Goal: Task Accomplishment & Management: Manage account settings

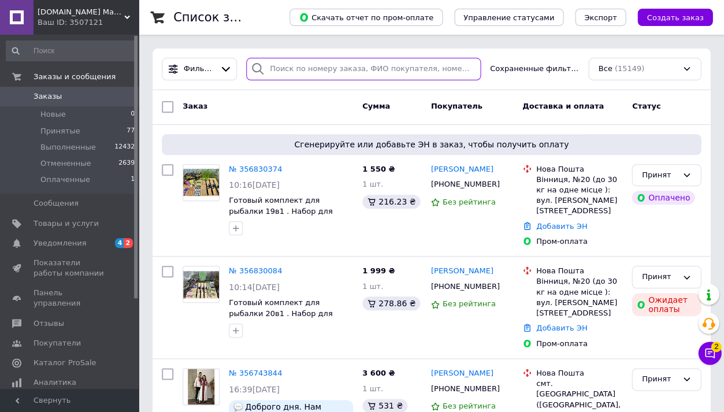
click at [316, 76] on input "search" at bounding box center [363, 69] width 235 height 23
paste input "[PHONE_NUMBER]"
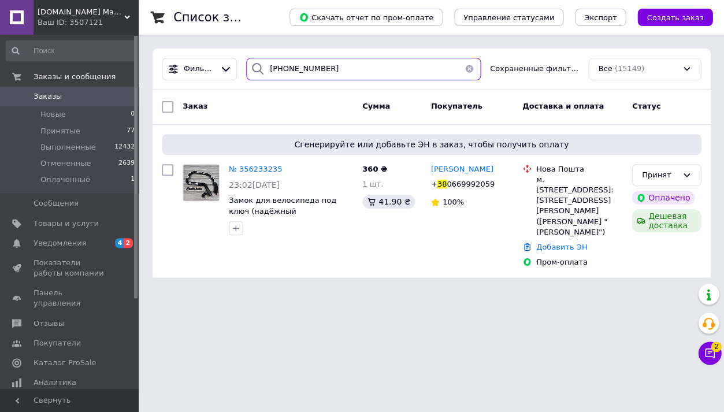
click at [288, 66] on input "[PHONE_NUMBER]" at bounding box center [363, 69] width 235 height 23
paste input "50) [PHONE_NUMBER]"
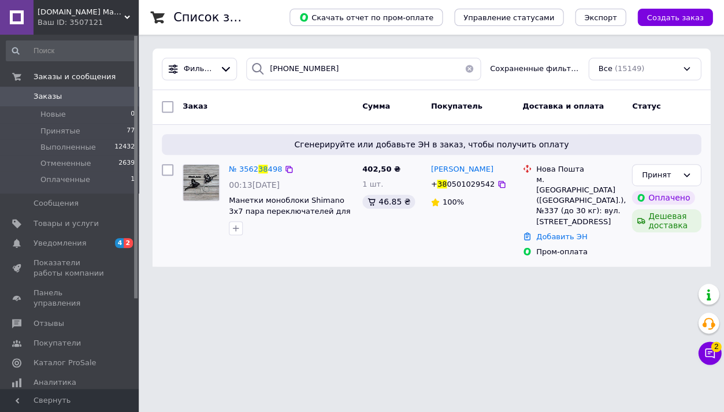
click at [268, 164] on div "№ 3562 38 498" at bounding box center [255, 169] width 55 height 13
click at [268, 166] on span "498" at bounding box center [275, 169] width 14 height 9
click at [315, 65] on input "[PHONE_NUMBER]" at bounding box center [363, 69] width 235 height 23
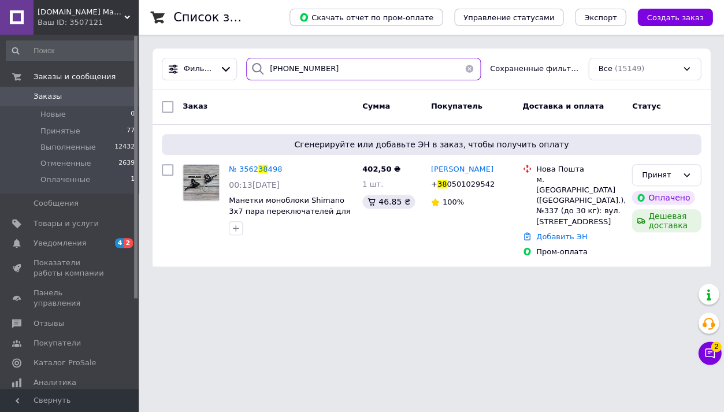
paste input "98) [PHONE_NUMBER]"
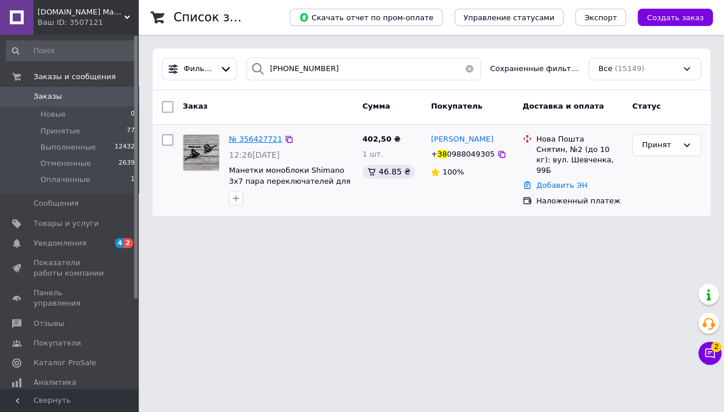
click at [270, 135] on span "№ 356427721" at bounding box center [255, 139] width 53 height 9
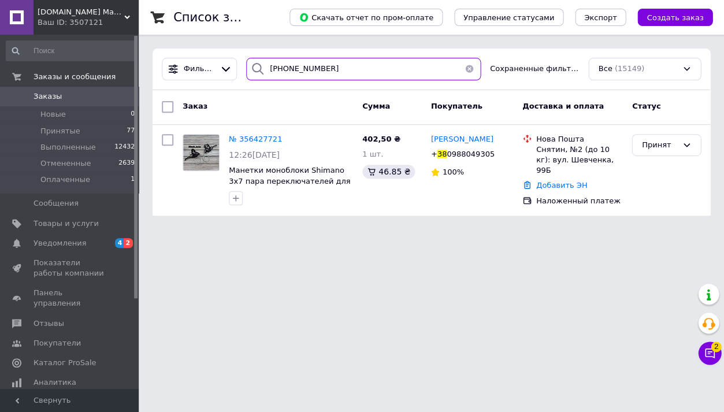
click at [280, 71] on input "[PHONE_NUMBER]" at bounding box center [363, 69] width 235 height 23
paste input "63) [PHONE_NUMBER]"
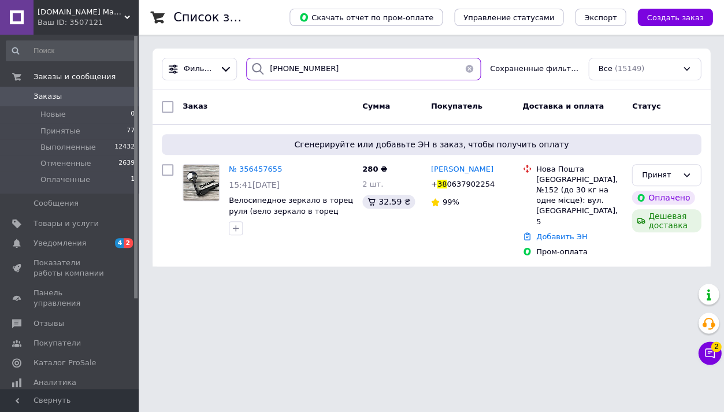
click at [285, 69] on input "[PHONE_NUMBER]" at bounding box center [363, 69] width 235 height 23
paste input "8) [PHONE_NUMBER]"
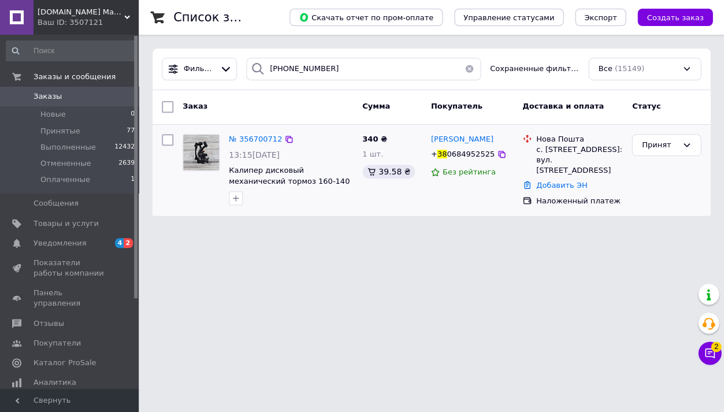
click at [228, 142] on div "№ 356700712" at bounding box center [255, 139] width 55 height 13
click at [237, 142] on span "№ 356700712" at bounding box center [255, 139] width 53 height 9
click at [318, 75] on input "[PHONE_NUMBER]" at bounding box center [363, 69] width 235 height 23
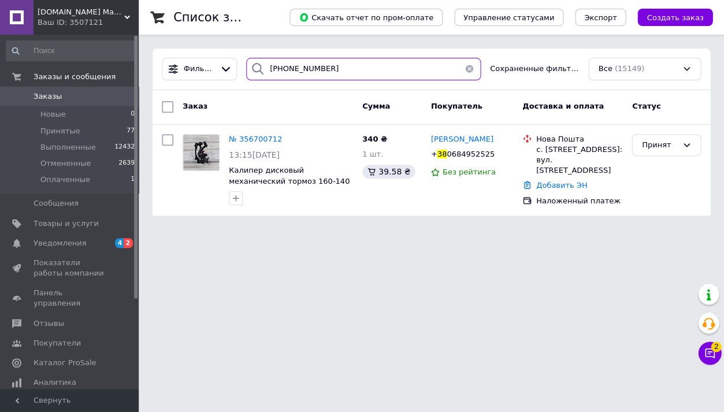
paste input "3) [PHONE_NUMBER]"
type input "[PHONE_NUMBER]"
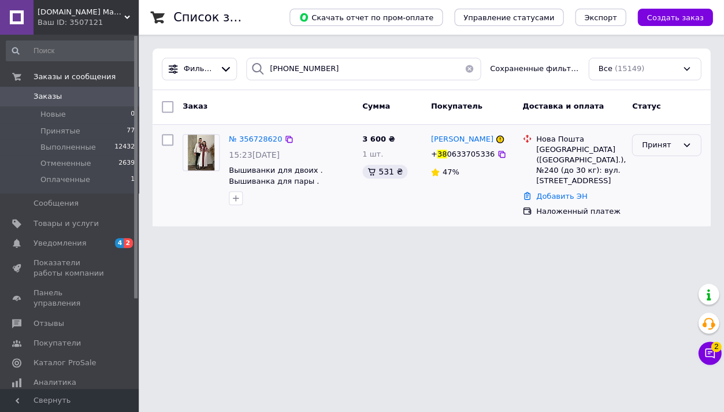
click at [659, 149] on div "Принят" at bounding box center [660, 145] width 36 height 12
click at [662, 191] on li "Отменен" at bounding box center [666, 190] width 68 height 21
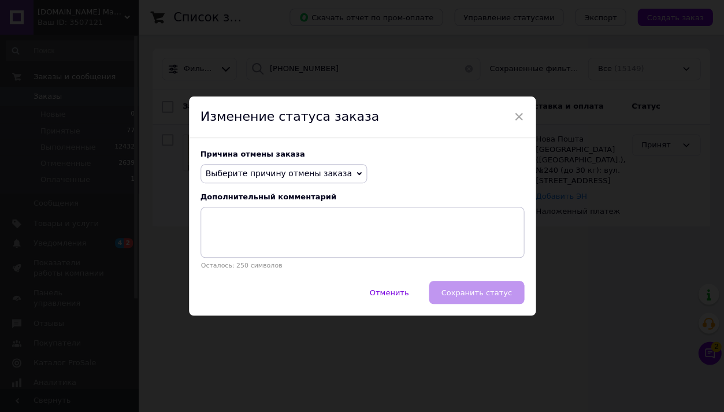
click at [292, 165] on span "Выберите причину отмены заказа" at bounding box center [284, 174] width 166 height 20
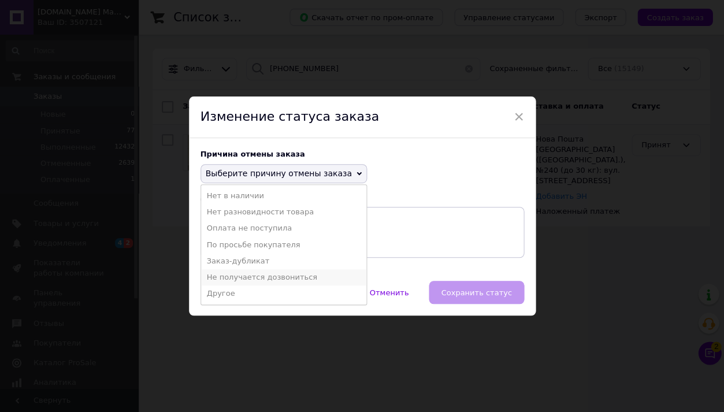
click at [234, 275] on li "Не получается дозвониться" at bounding box center [283, 277] width 165 height 16
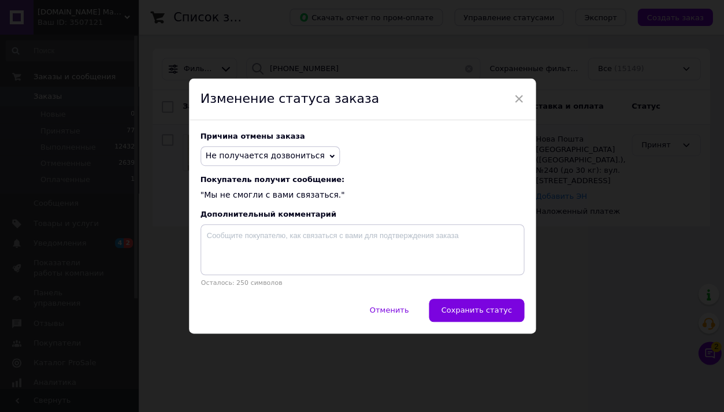
click at [306, 153] on span "Не получается дозвониться" at bounding box center [265, 155] width 119 height 9
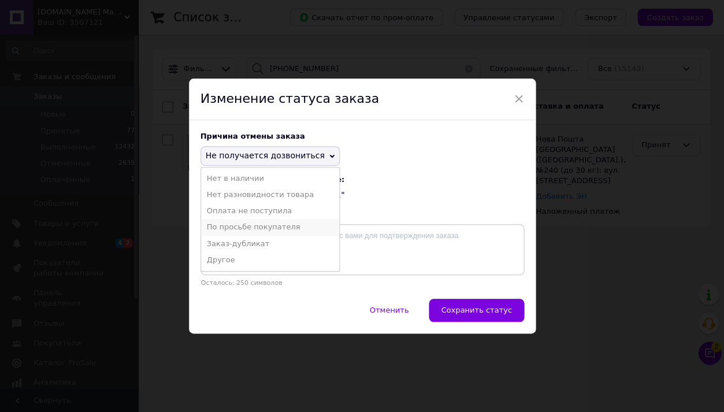
click at [287, 227] on li "По просьбе покупателя" at bounding box center [270, 227] width 138 height 16
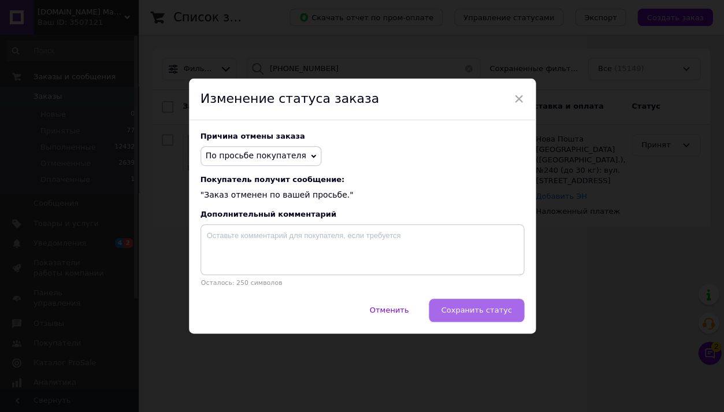
click at [466, 310] on span "Сохранить статус" at bounding box center [476, 310] width 71 height 9
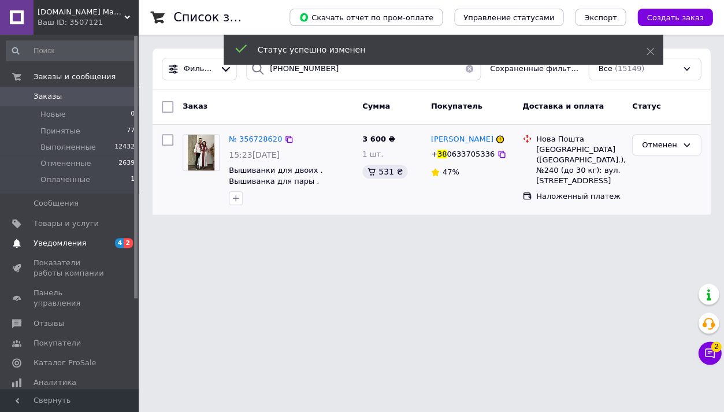
click at [51, 240] on span "Уведомления" at bounding box center [60, 243] width 53 height 10
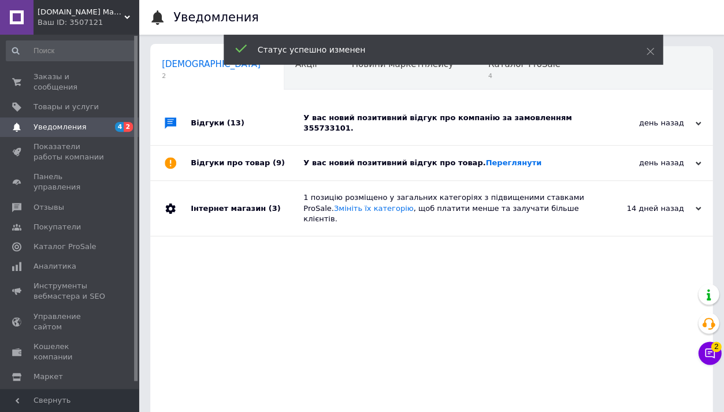
scroll to position [0, 6]
click at [435, 134] on div "У вас новий позитивний відгук про компанію за замовленням 355733101." at bounding box center [444, 123] width 282 height 44
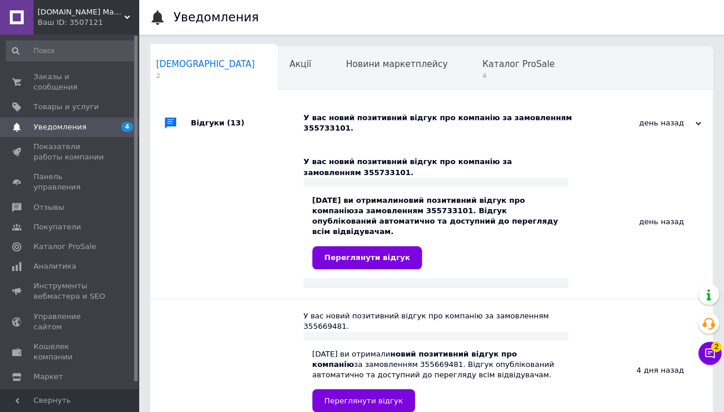
click at [435, 134] on div "У вас новий позитивний відгук про компанію за замовленням 355733101." at bounding box center [444, 123] width 282 height 44
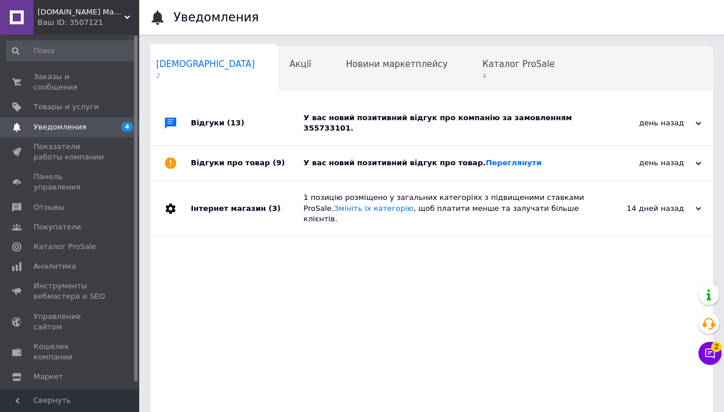
click at [425, 165] on div "У вас новий позитивний відгук про товар. [GEOGRAPHIC_DATA]" at bounding box center [444, 163] width 282 height 10
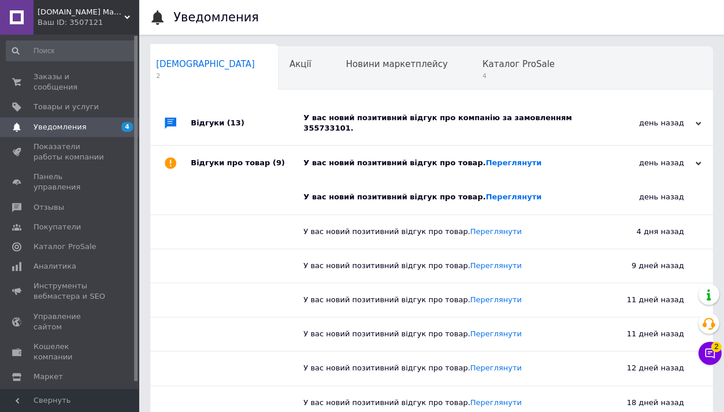
click at [425, 165] on div "У вас новий позитивний відгук про товар. [GEOGRAPHIC_DATA]" at bounding box center [444, 163] width 282 height 10
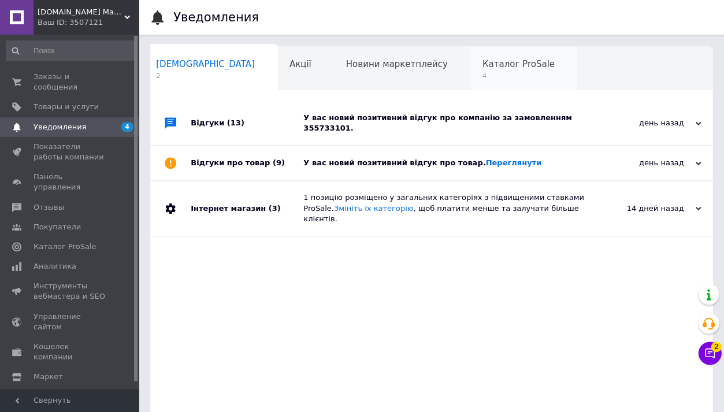
click at [482, 72] on span "4" at bounding box center [518, 76] width 72 height 9
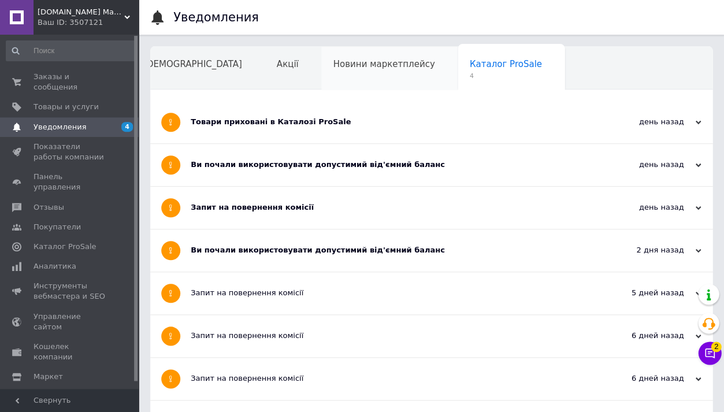
click at [343, 60] on span "Новини маркетплейсу" at bounding box center [384, 64] width 102 height 10
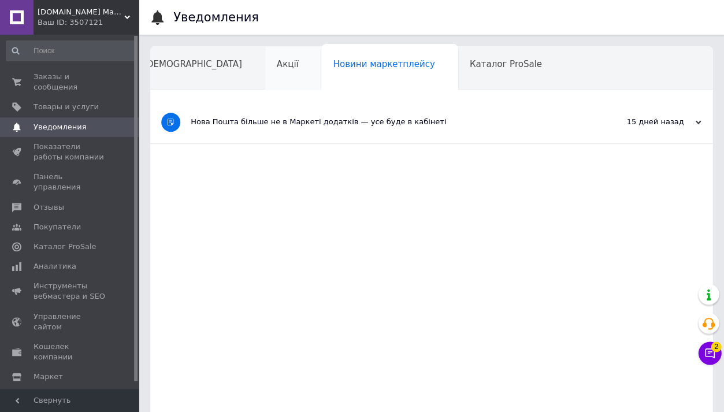
click at [277, 60] on span "Акції" at bounding box center [288, 64] width 22 height 10
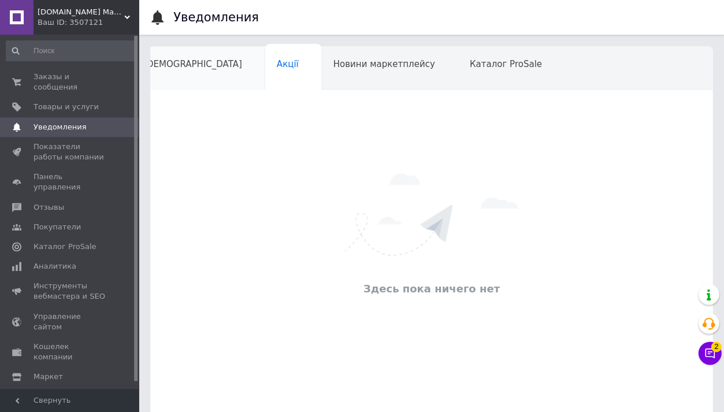
click at [182, 60] on span "[DEMOGRAPHIC_DATA]" at bounding box center [192, 64] width 99 height 10
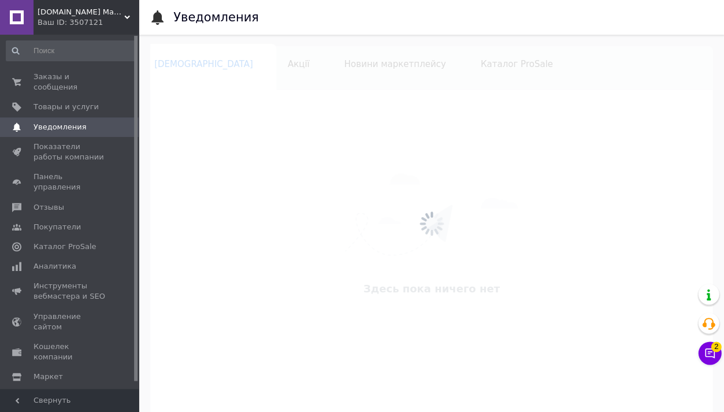
scroll to position [0, 6]
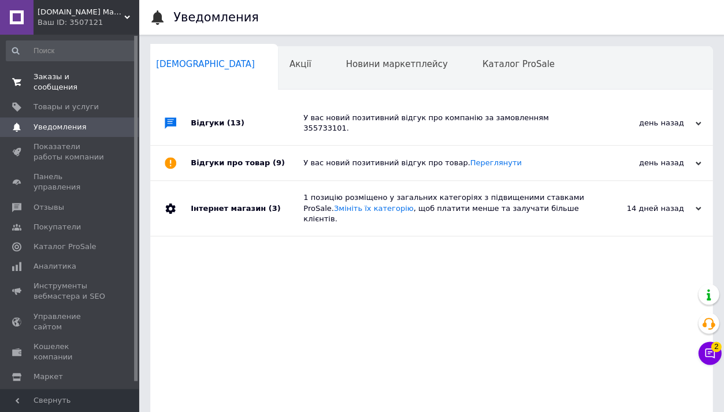
click at [114, 72] on span "0 0" at bounding box center [123, 82] width 32 height 21
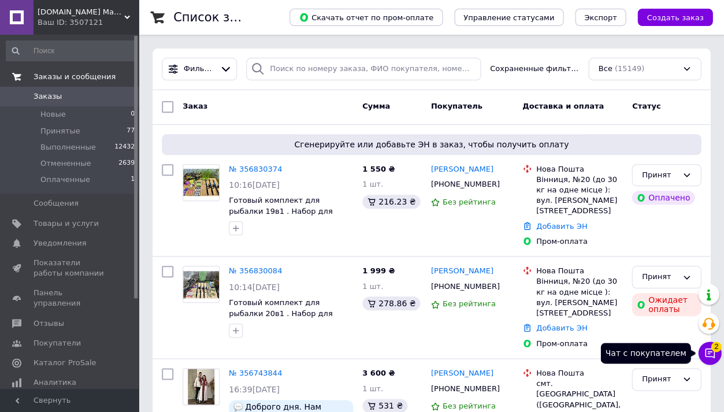
click at [709, 351] on icon at bounding box center [710, 354] width 10 height 10
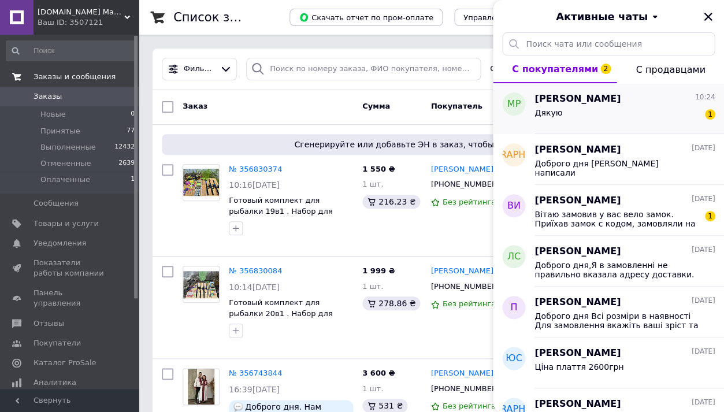
click at [578, 101] on span "[PERSON_NAME]" at bounding box center [578, 98] width 86 height 13
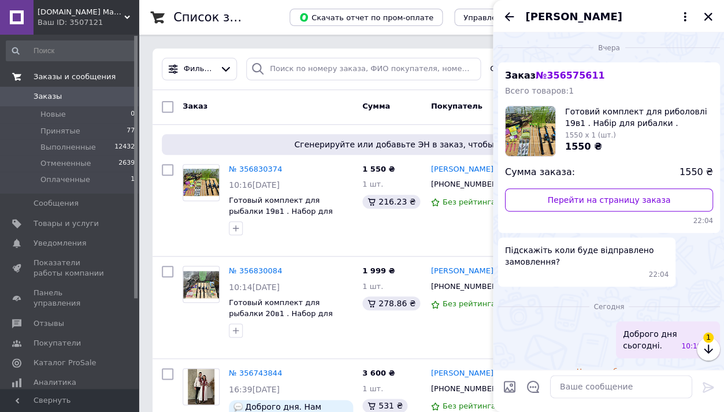
scroll to position [43, 0]
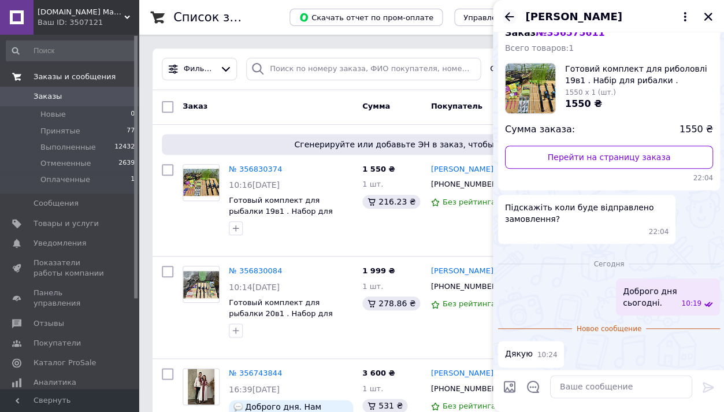
click at [514, 12] on icon "Назад" at bounding box center [509, 17] width 14 height 14
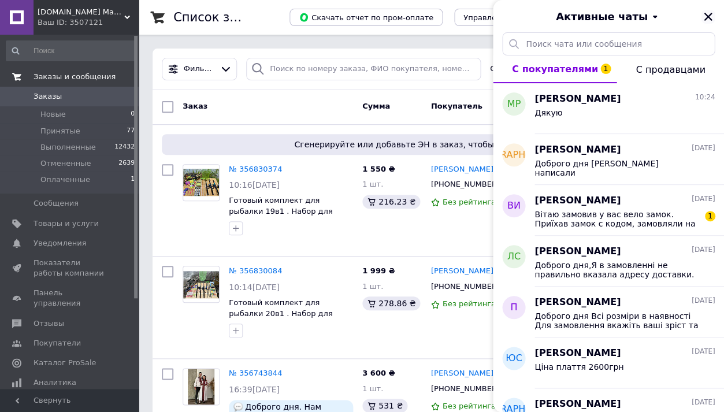
click at [707, 19] on icon "Закрыть" at bounding box center [708, 17] width 10 height 10
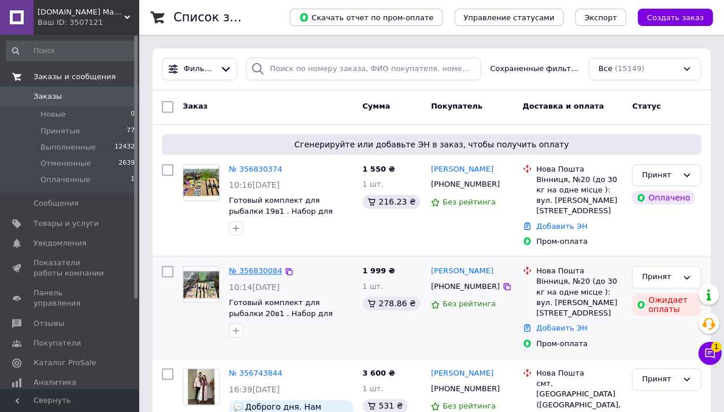
click at [243, 266] on link "№ 356830084" at bounding box center [255, 270] width 53 height 9
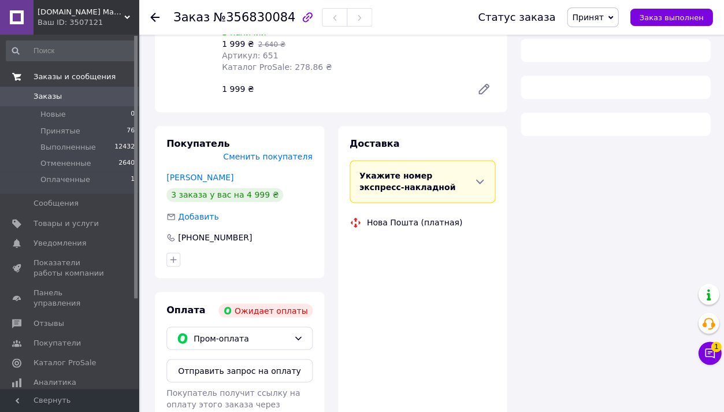
scroll to position [199, 0]
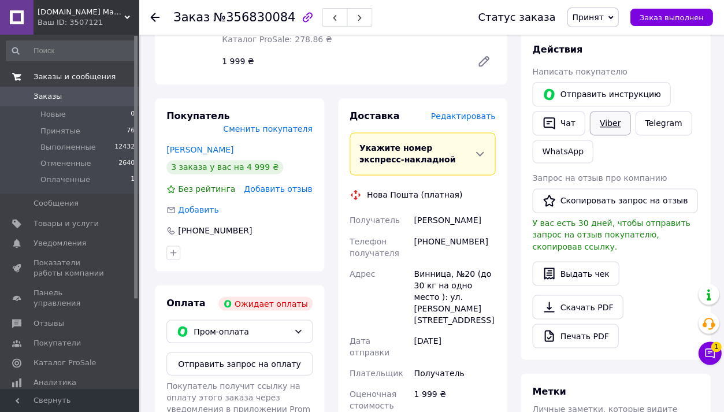
click at [612, 121] on link "Viber" at bounding box center [610, 123] width 40 height 24
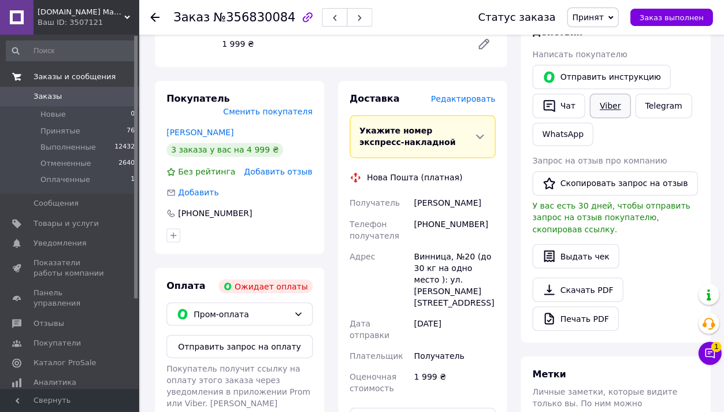
scroll to position [135, 0]
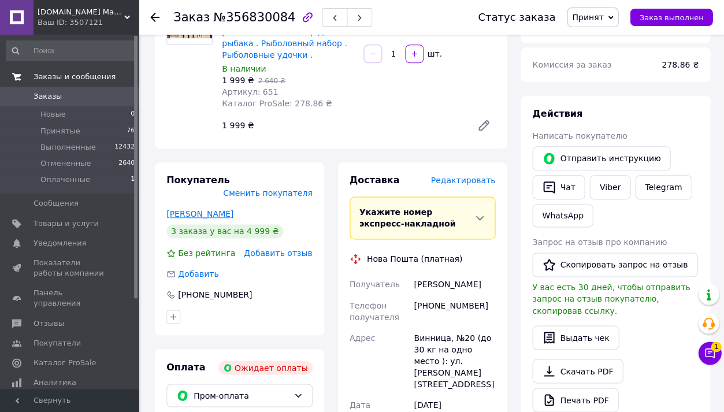
click at [229, 209] on link "[PERSON_NAME]" at bounding box center [199, 213] width 67 height 9
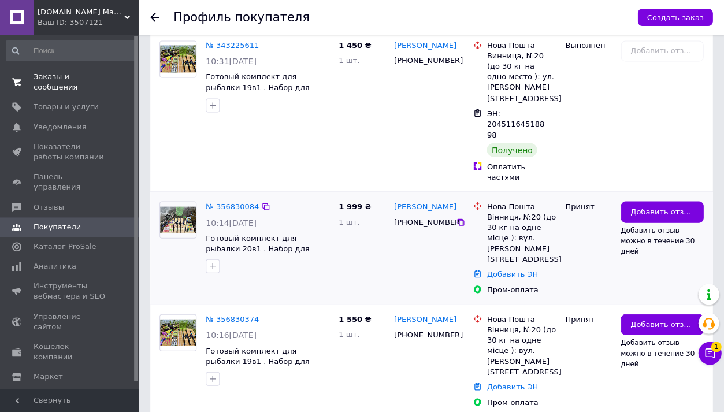
scroll to position [340, 0]
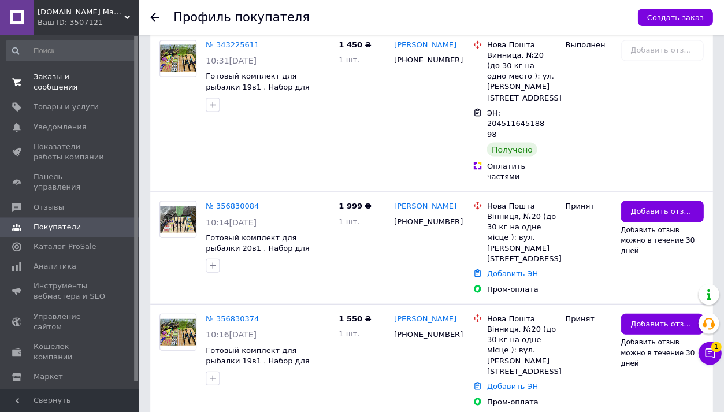
click at [61, 84] on span "Заказы и сообщения" at bounding box center [70, 82] width 73 height 21
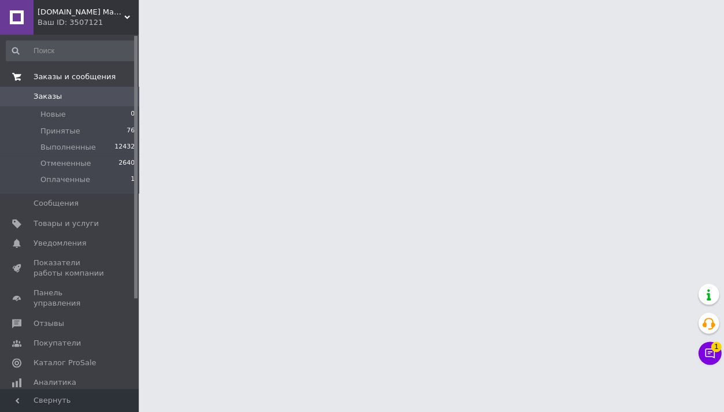
click at [124, 85] on link "Заказы и сообщения" at bounding box center [71, 77] width 142 height 20
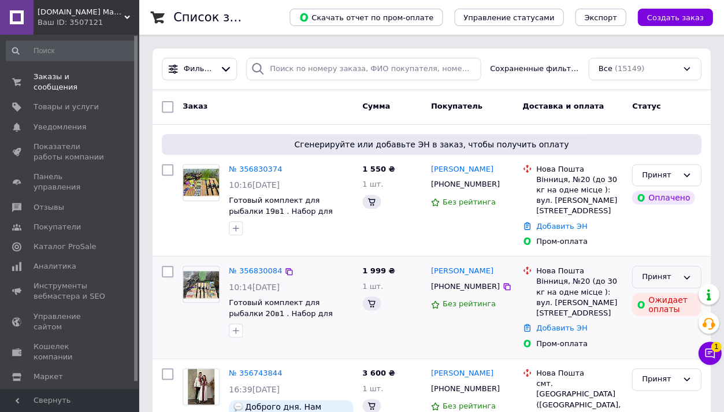
click at [686, 266] on div "Принят" at bounding box center [666, 277] width 69 height 23
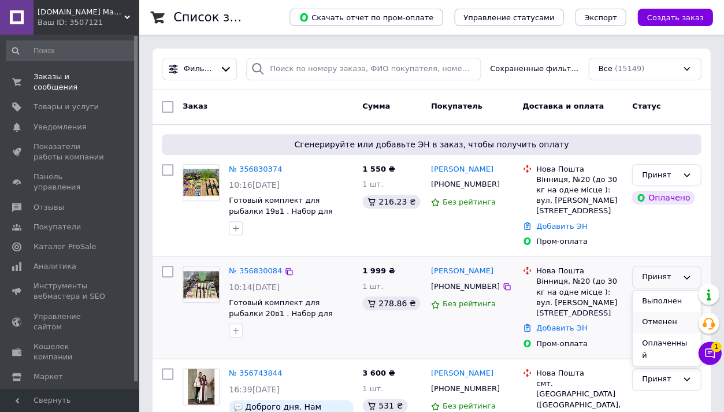
click at [641, 312] on li "Отменен" at bounding box center [666, 322] width 68 height 21
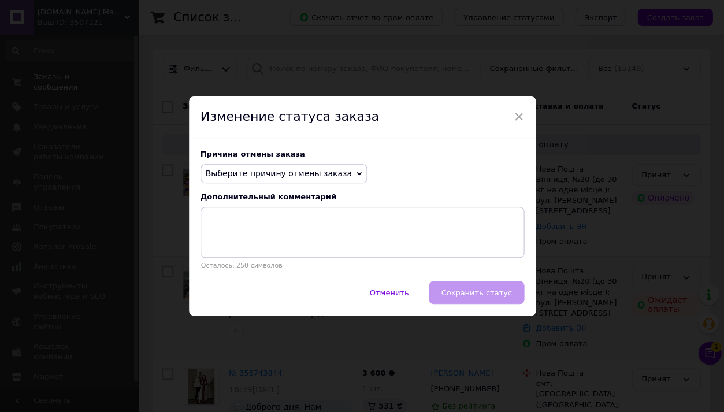
click at [297, 177] on span "Выберите причину отмены заказа" at bounding box center [279, 173] width 146 height 9
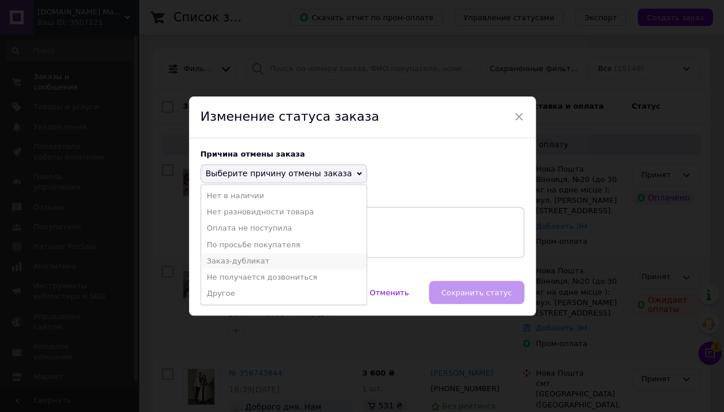
click at [258, 257] on li "Заказ-дубликат" at bounding box center [283, 261] width 165 height 16
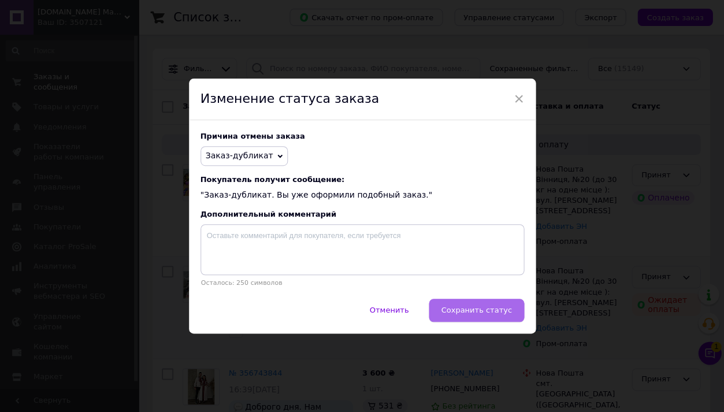
click at [503, 307] on span "Сохранить статус" at bounding box center [476, 310] width 71 height 9
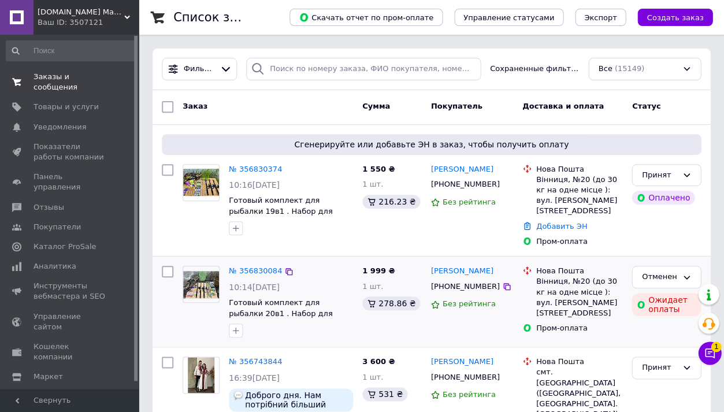
click at [82, 77] on span "Заказы и сообщения" at bounding box center [70, 82] width 73 height 21
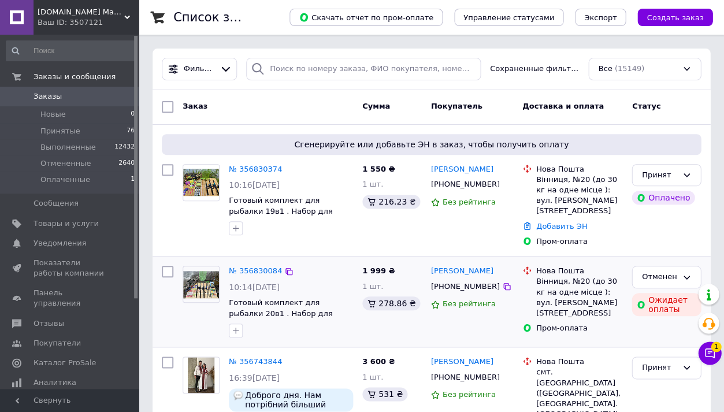
click at [79, 95] on span "Заказы" at bounding box center [70, 96] width 73 height 10
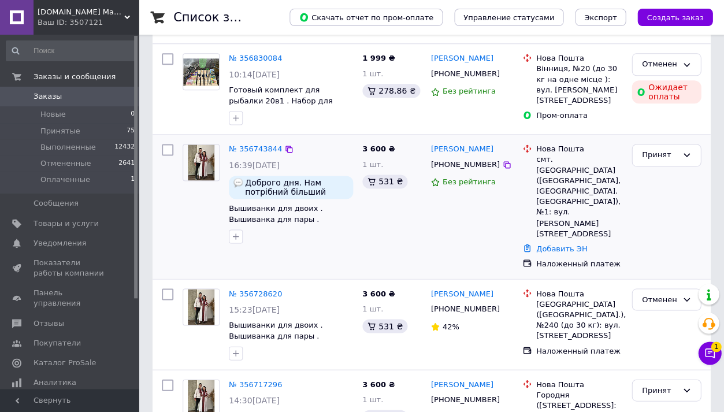
scroll to position [214, 0]
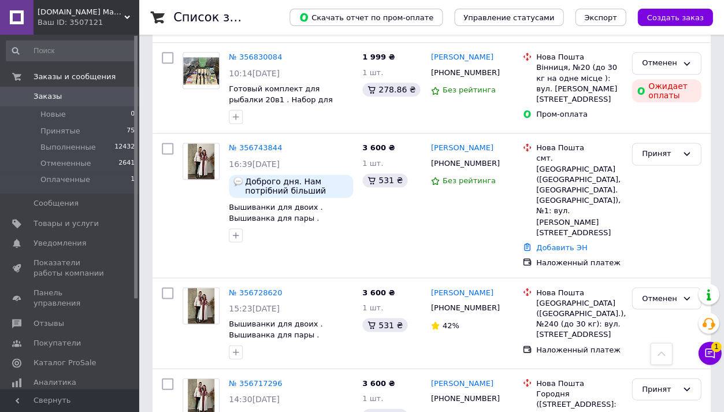
click at [87, 93] on span "Заказы" at bounding box center [70, 96] width 73 height 10
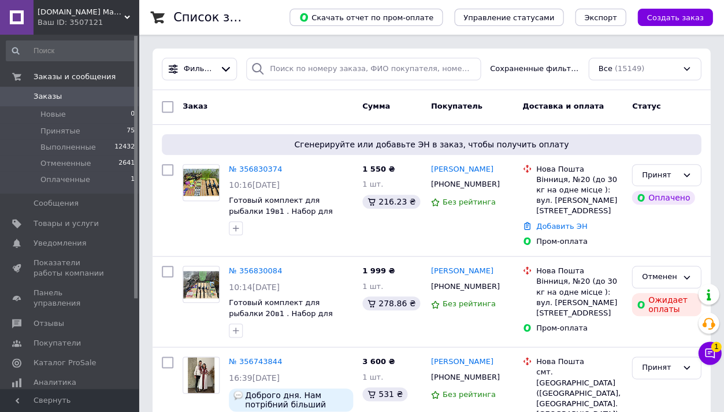
click at [91, 91] on span "Заказы" at bounding box center [70, 96] width 73 height 10
click at [69, 314] on link "Отзывы" at bounding box center [71, 324] width 142 height 20
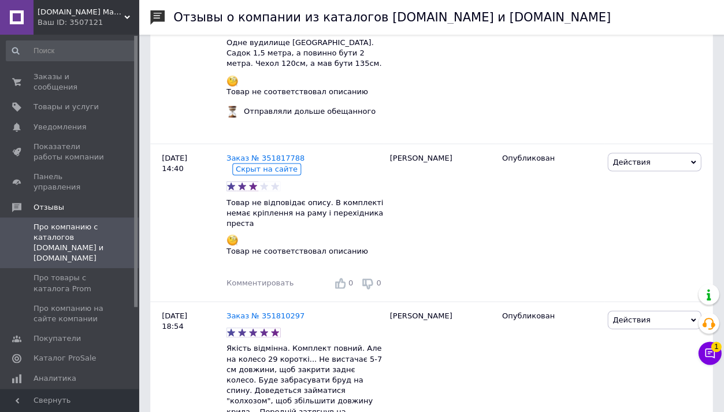
scroll to position [2040, 0]
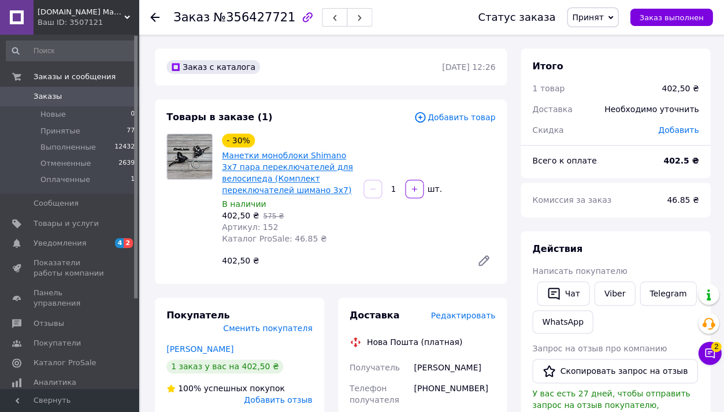
click at [319, 170] on link "Манетки моноблоки Shimano 3х7 пара переключателей для велосипеда (Комплект пере…" at bounding box center [287, 173] width 131 height 44
